Goal: Find specific page/section: Locate item on page

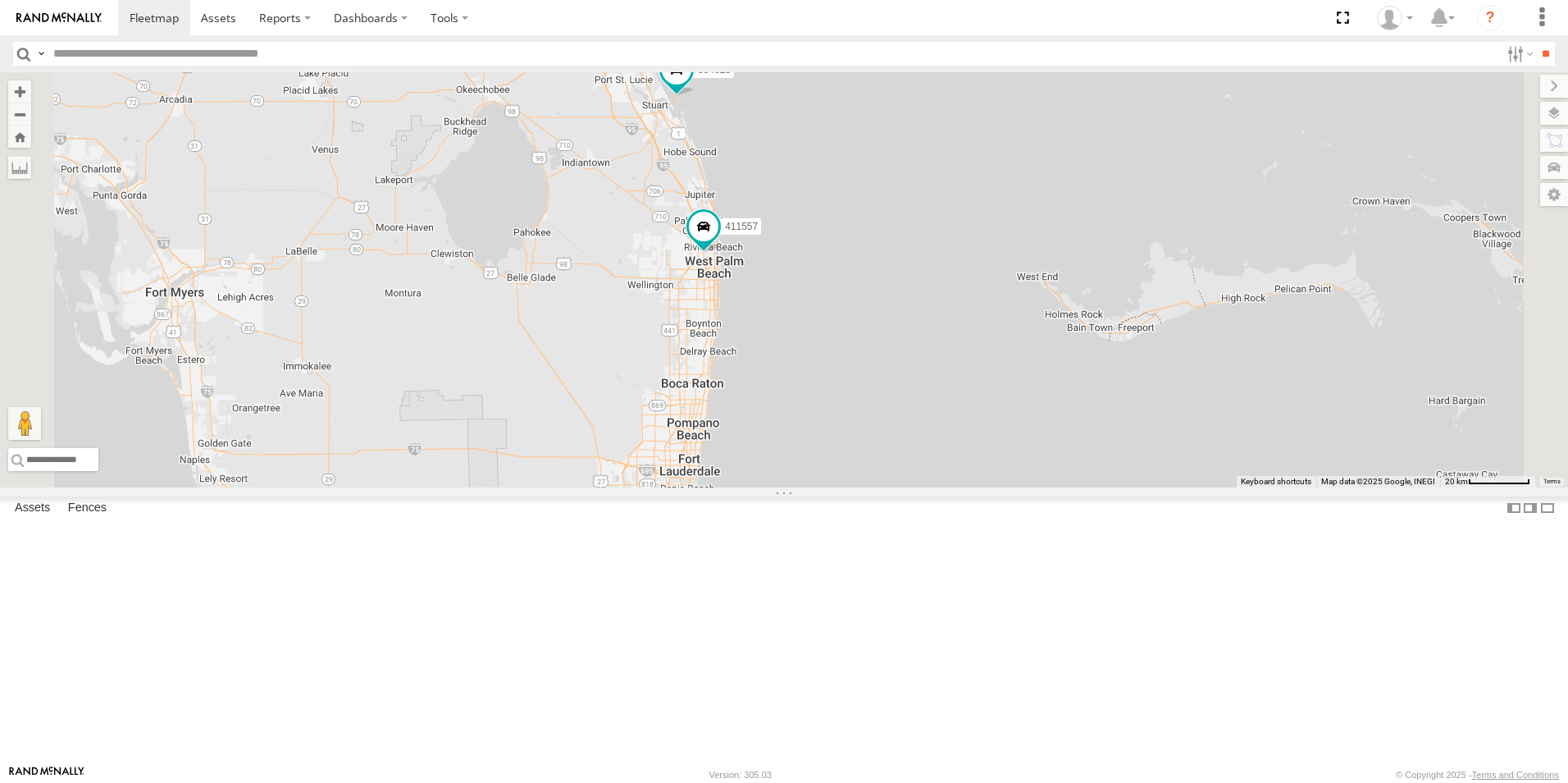
drag, startPoint x: 1102, startPoint y: 441, endPoint x: 1140, endPoint y: 542, distance: 107.9
click at [1140, 487] on div "500914 Van #1 411557 554628 500913 411559 3" at bounding box center [784, 279] width 1568 height 415
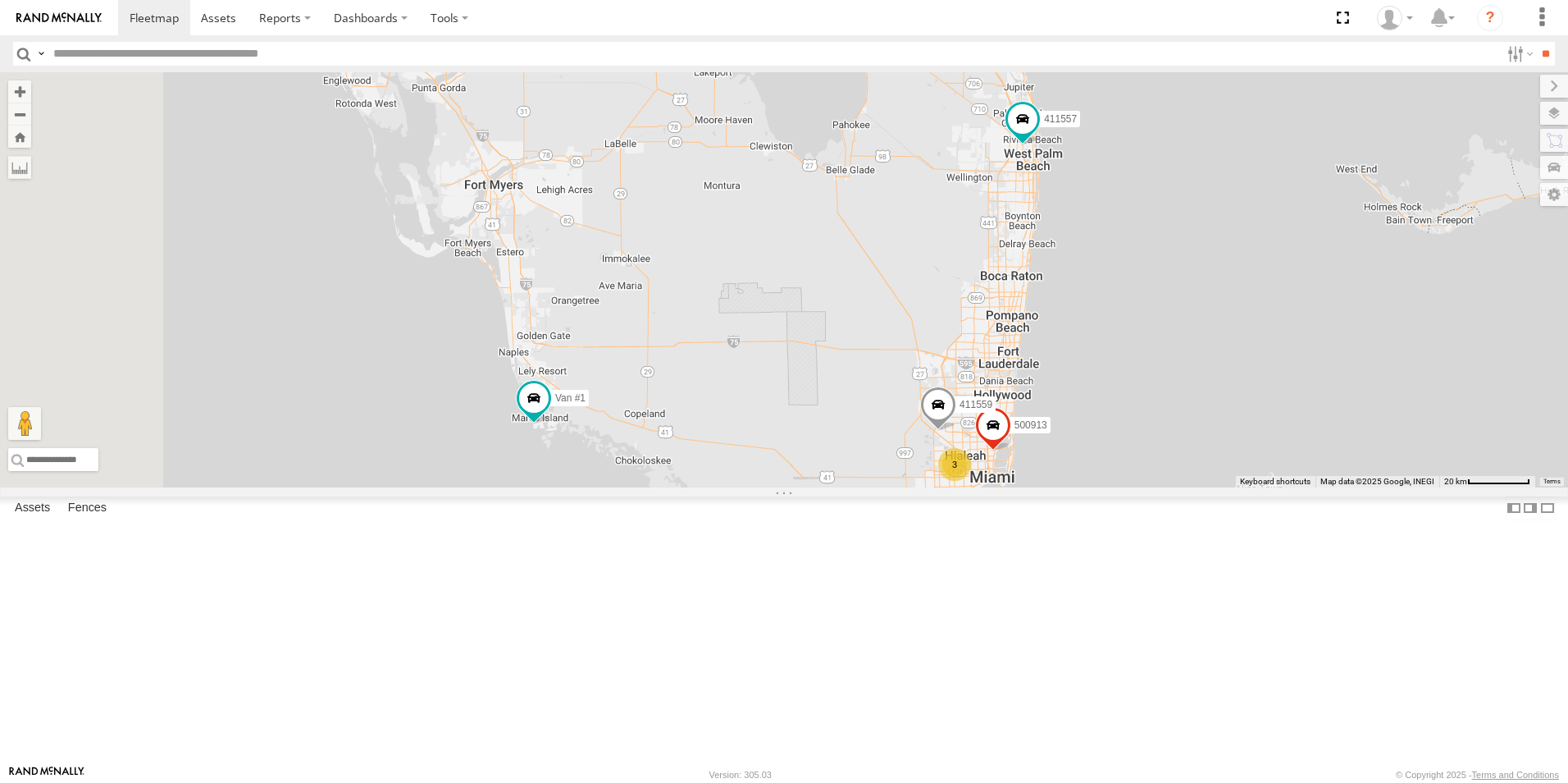
drag, startPoint x: 1117, startPoint y: 537, endPoint x: 1440, endPoint y: 424, distance: 342.2
click at [1440, 424] on div "500914 Van #1 411557 554628 500913 411559 3" at bounding box center [784, 279] width 1568 height 415
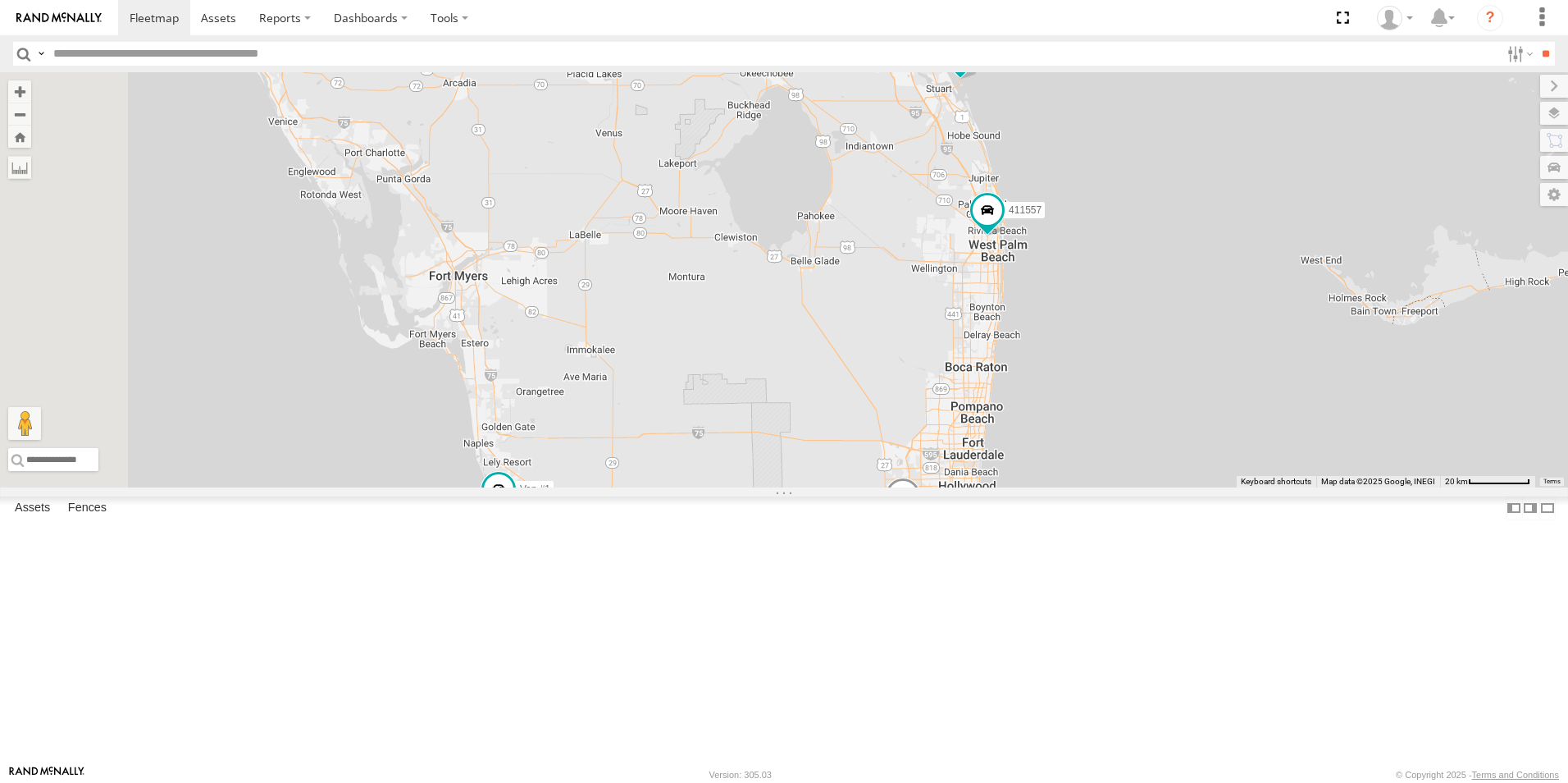
drag, startPoint x: 1323, startPoint y: 302, endPoint x: 1262, endPoint y: 480, distance: 188.2
click at [1264, 481] on div "500914 Van #1 411557 554628 500913 411559 3" at bounding box center [784, 279] width 1568 height 415
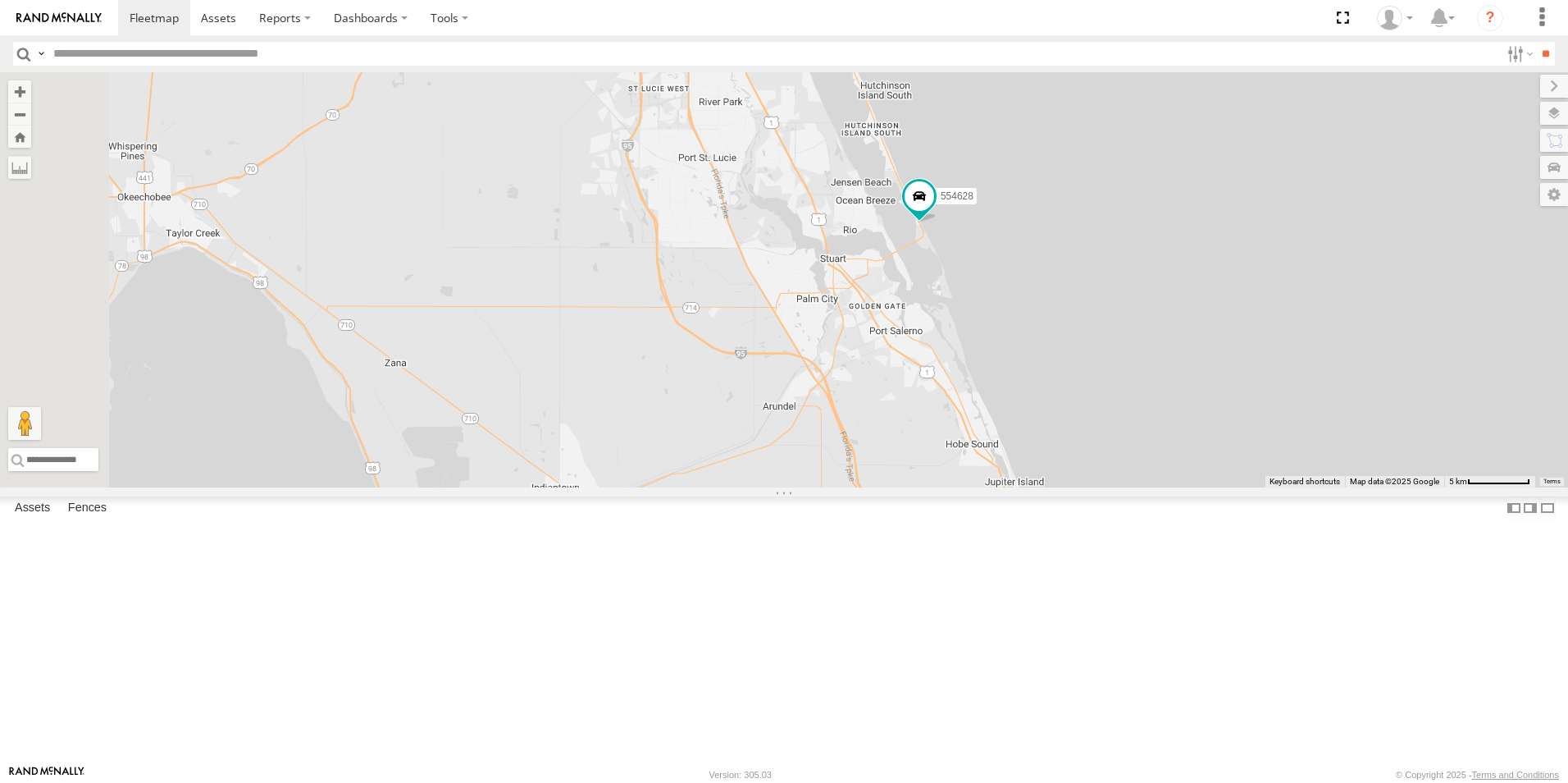
drag, startPoint x: 1296, startPoint y: 559, endPoint x: 1388, endPoint y: 598, distance: 99.9
click at [1392, 487] on div "500914 Van #1 411557 554628 500913 411559" at bounding box center [784, 279] width 1568 height 415
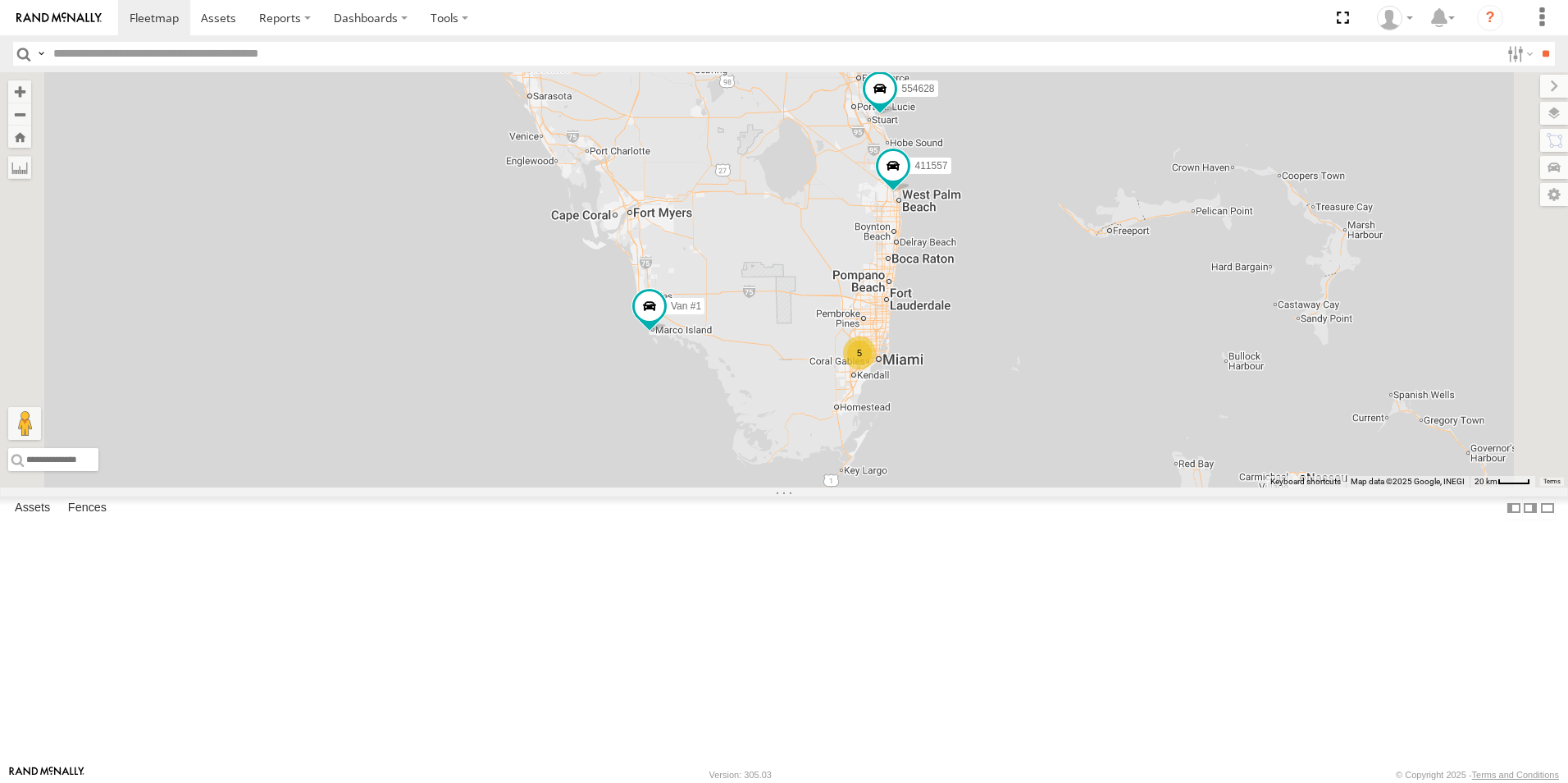
drag, startPoint x: 1076, startPoint y: 424, endPoint x: 989, endPoint y: 278, distance: 170.0
click at [1003, 274] on div "500914 Van #1 411557 554628 5" at bounding box center [784, 279] width 1568 height 415
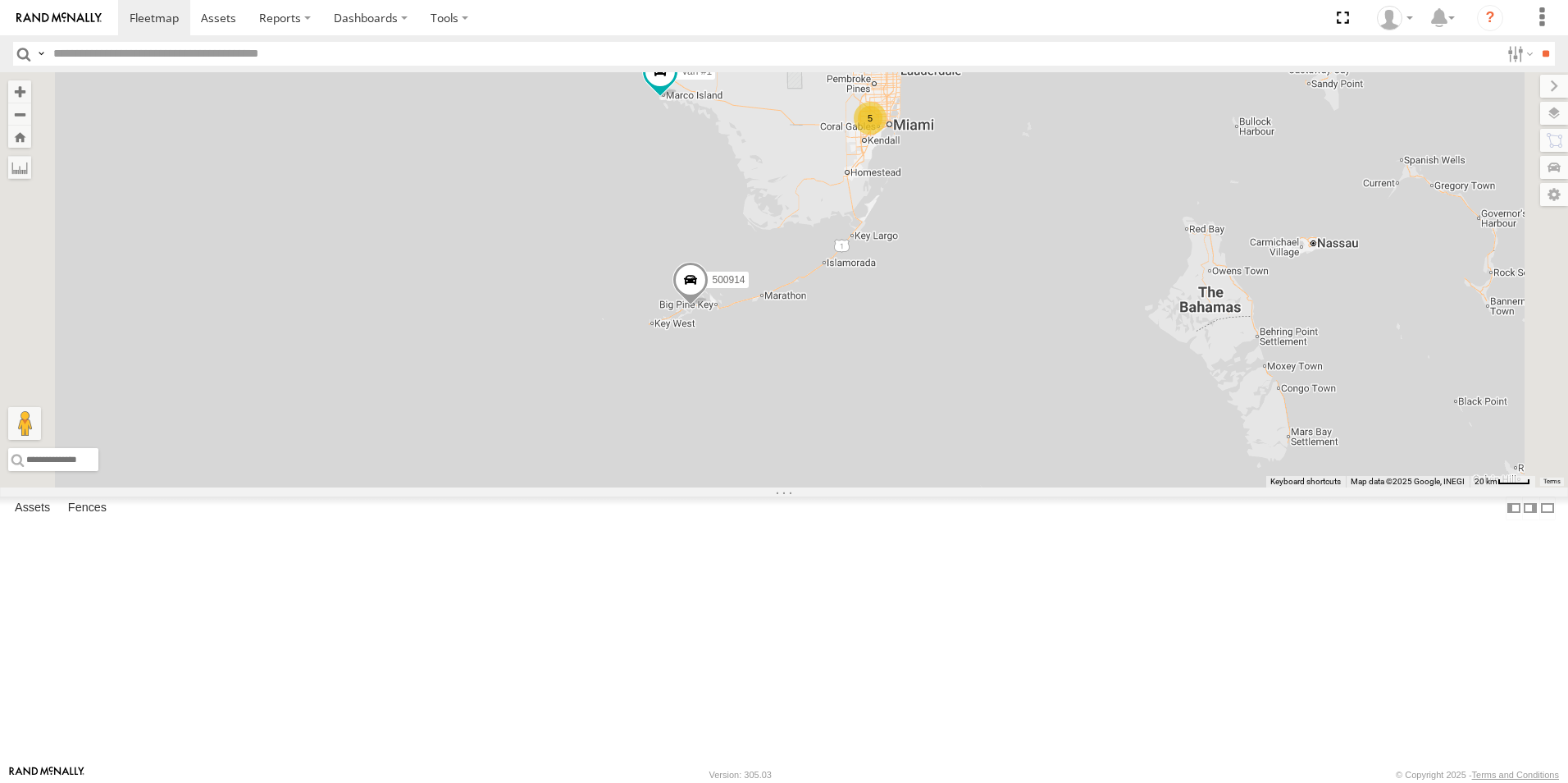
drag, startPoint x: 938, startPoint y: 480, endPoint x: 947, endPoint y: 317, distance: 163.2
click at [947, 317] on div "500914 Van #1 411557 554628 5" at bounding box center [784, 279] width 1568 height 415
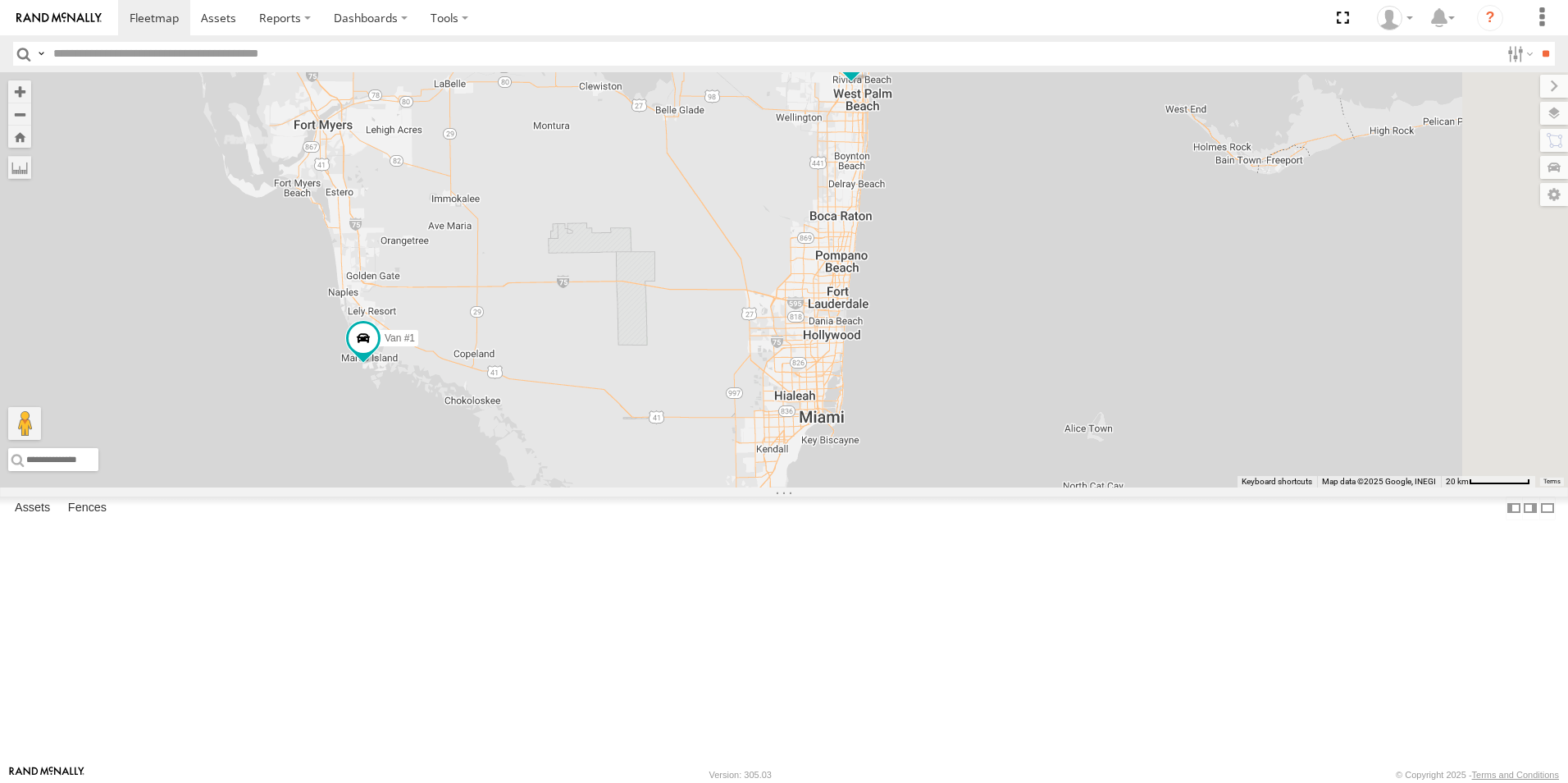
drag, startPoint x: 1090, startPoint y: 277, endPoint x: 825, endPoint y: 803, distance: 589.0
click at [825, 782] on html at bounding box center [784, 391] width 1568 height 783
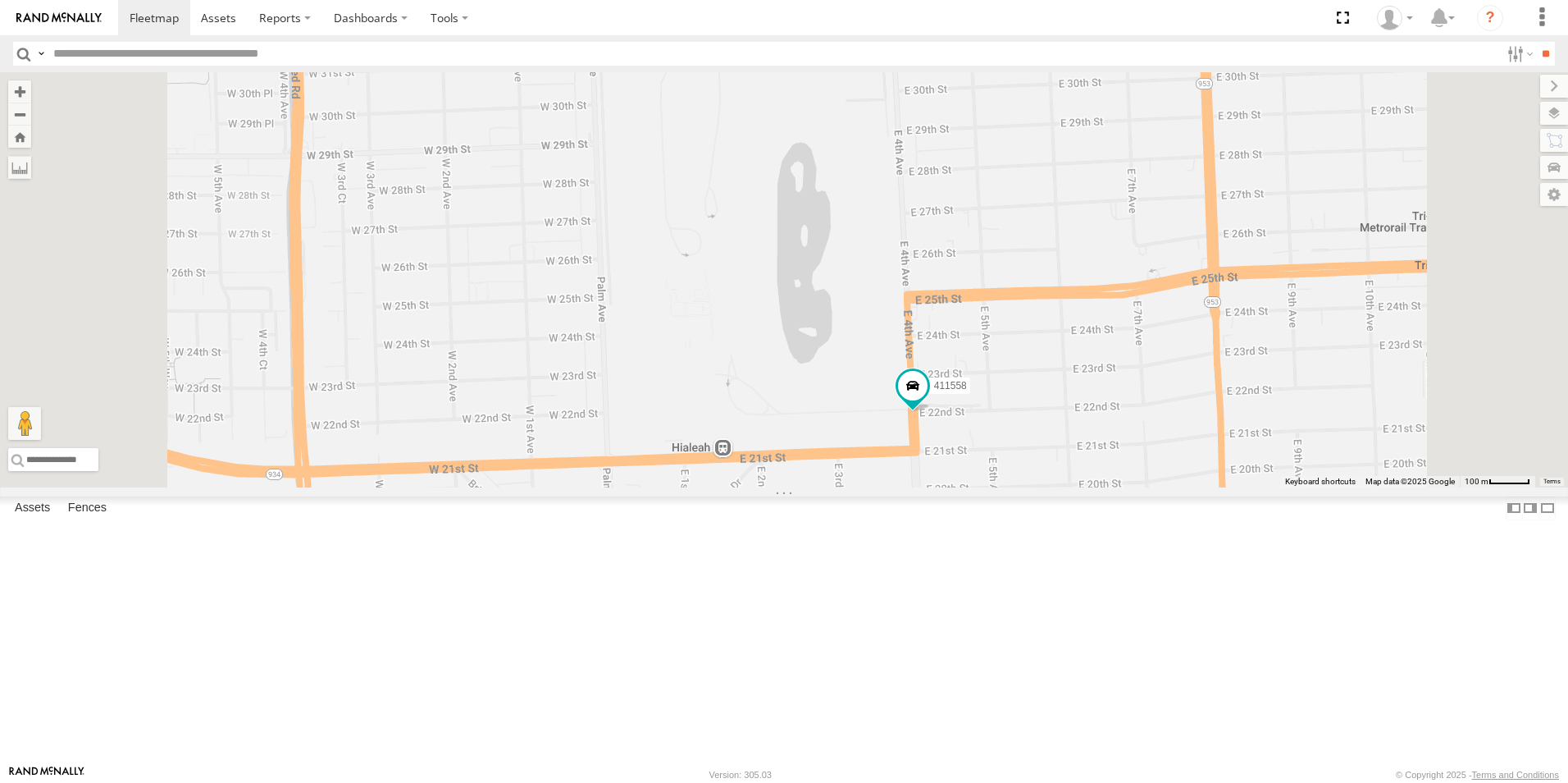
click at [1551, 113] on label at bounding box center [1553, 114] width 28 height 23
click at [1513, 91] on label at bounding box center [1540, 86] width 55 height 23
click at [1552, 105] on label at bounding box center [1538, 114] width 60 height 23
click at [0, 0] on span "Overlays" at bounding box center [0, 0] width 0 height 0
click at [0, 0] on span "Basemaps" at bounding box center [0, 0] width 0 height 0
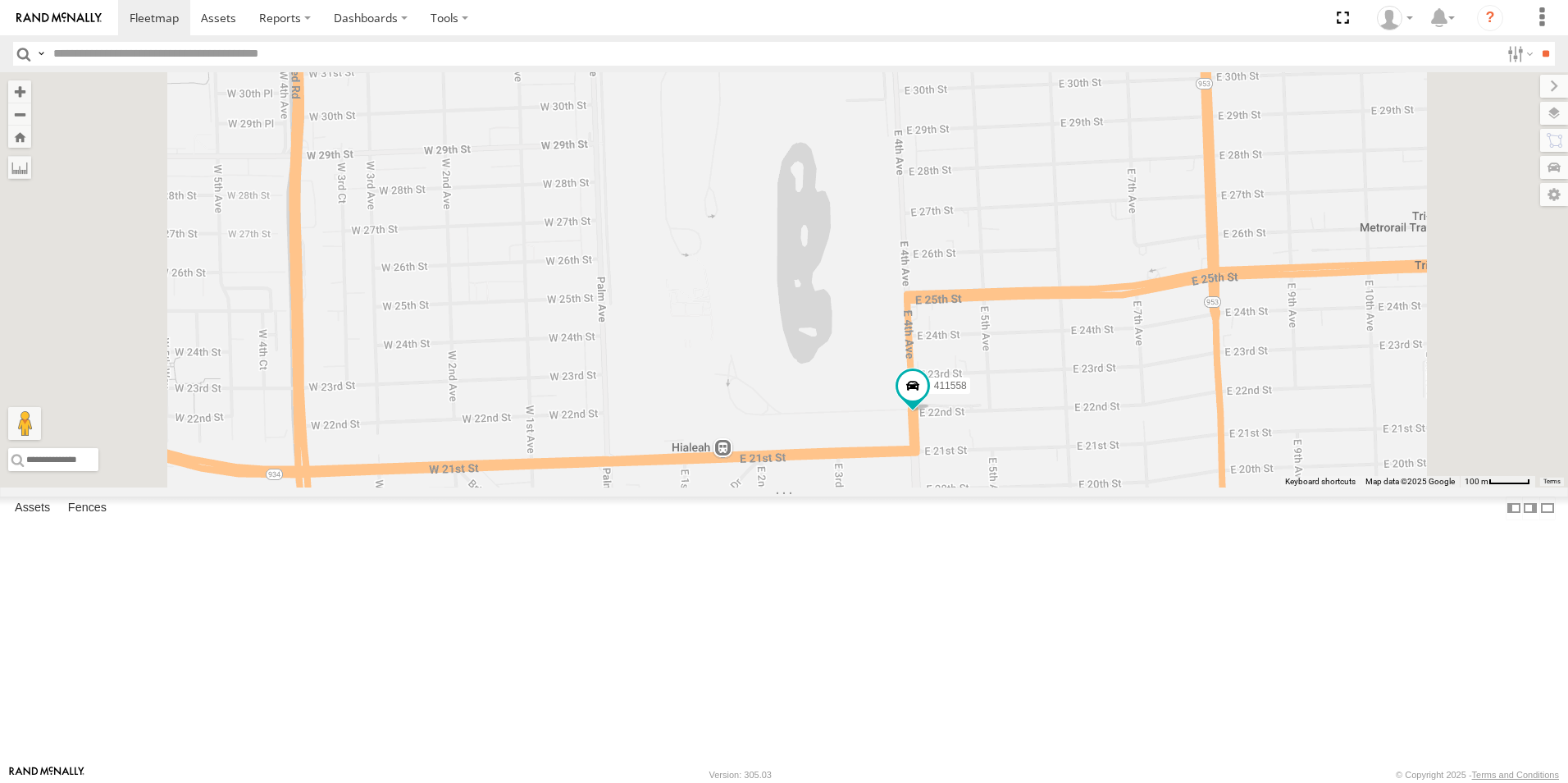
click at [0, 0] on span "Satellite + Roadmap" at bounding box center [0, 0] width 0 height 0
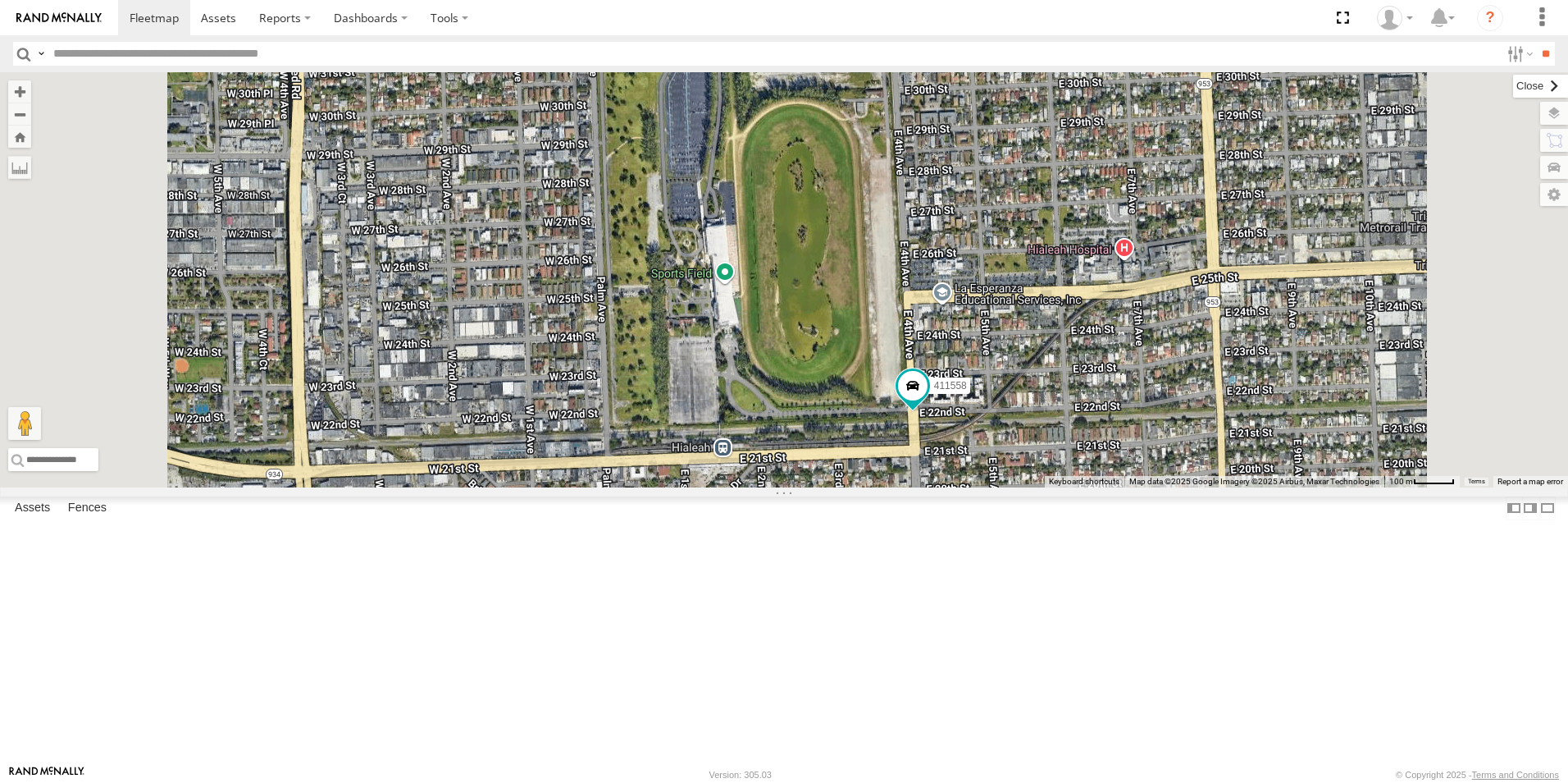
click at [1513, 87] on label at bounding box center [1540, 86] width 55 height 23
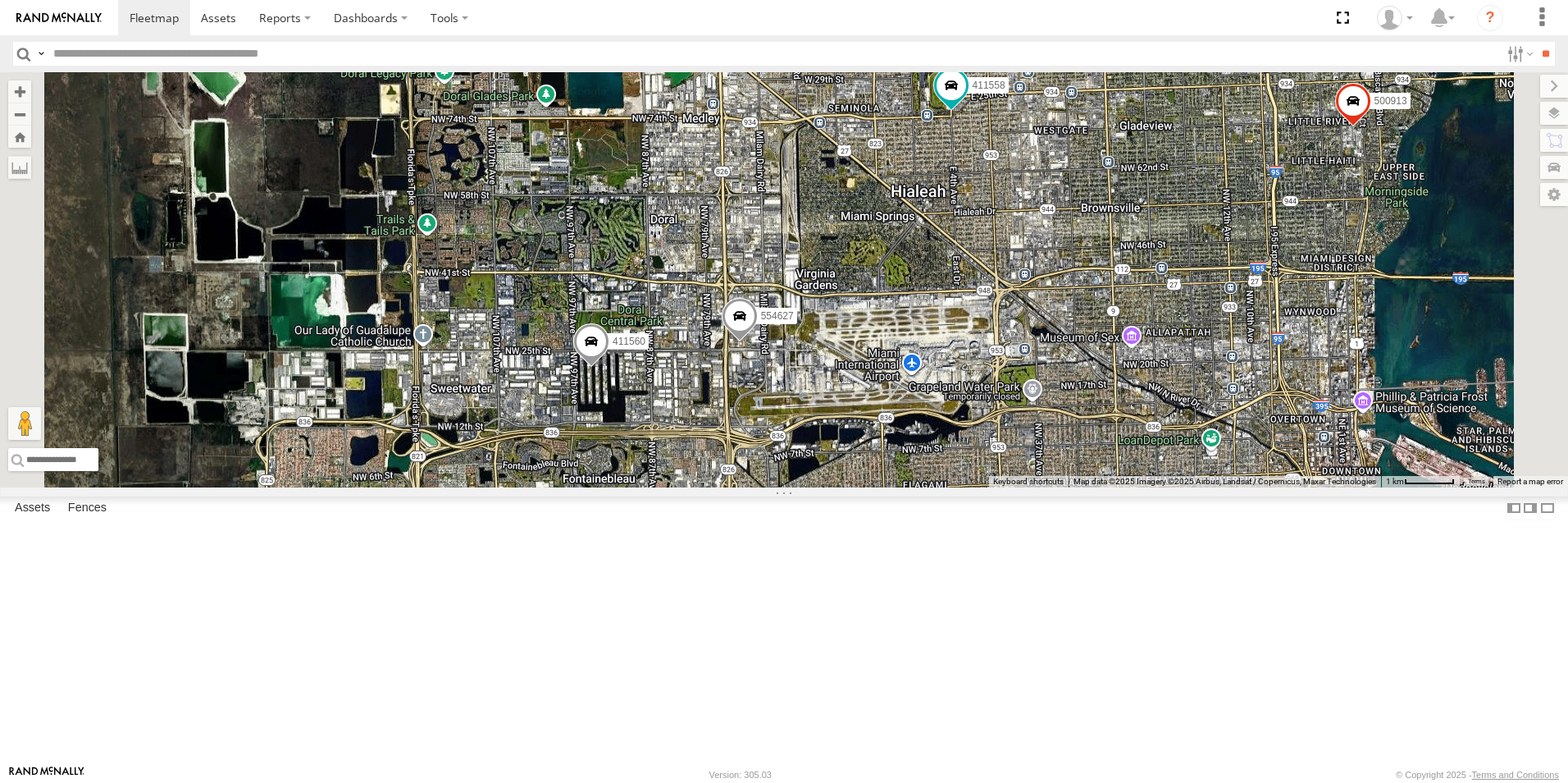
drag, startPoint x: 966, startPoint y: 475, endPoint x: 1010, endPoint y: 289, distance: 191.1
click at [1010, 289] on div "411558 554627 500913 411559 411560" at bounding box center [784, 279] width 1568 height 415
